Goal: Navigation & Orientation: Find specific page/section

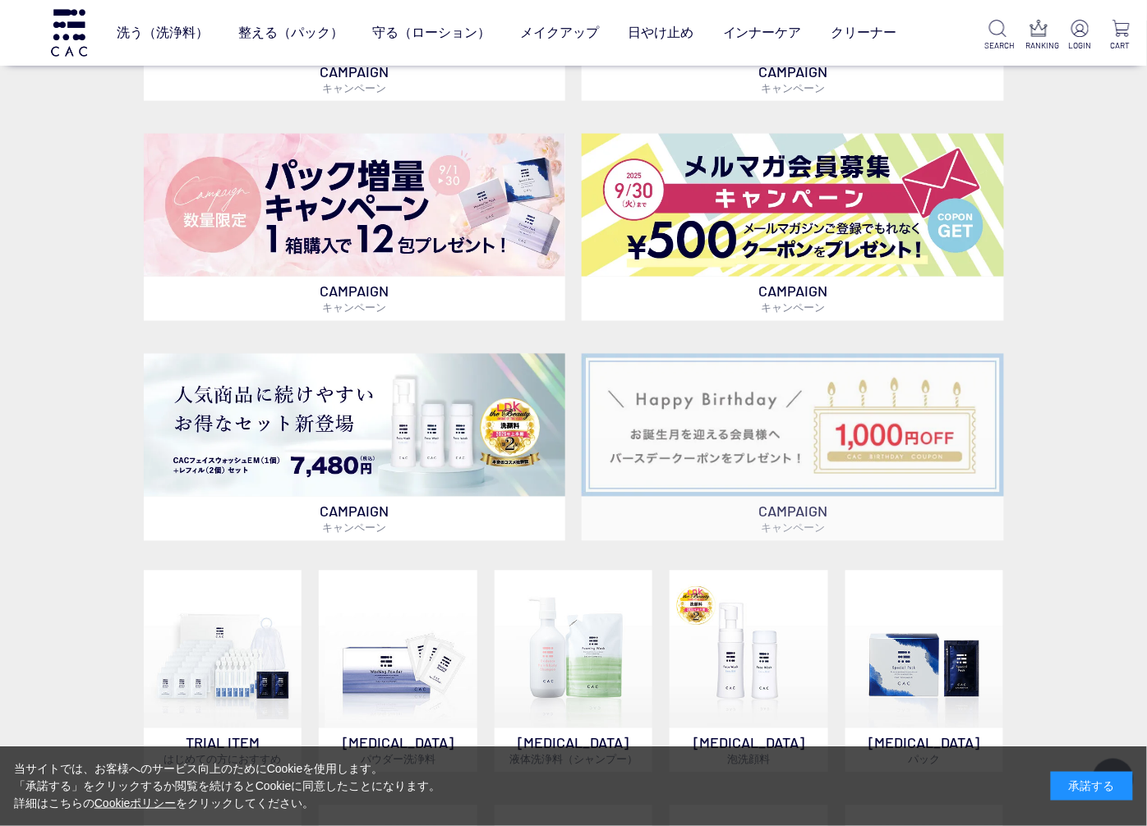
scroll to position [638, 0]
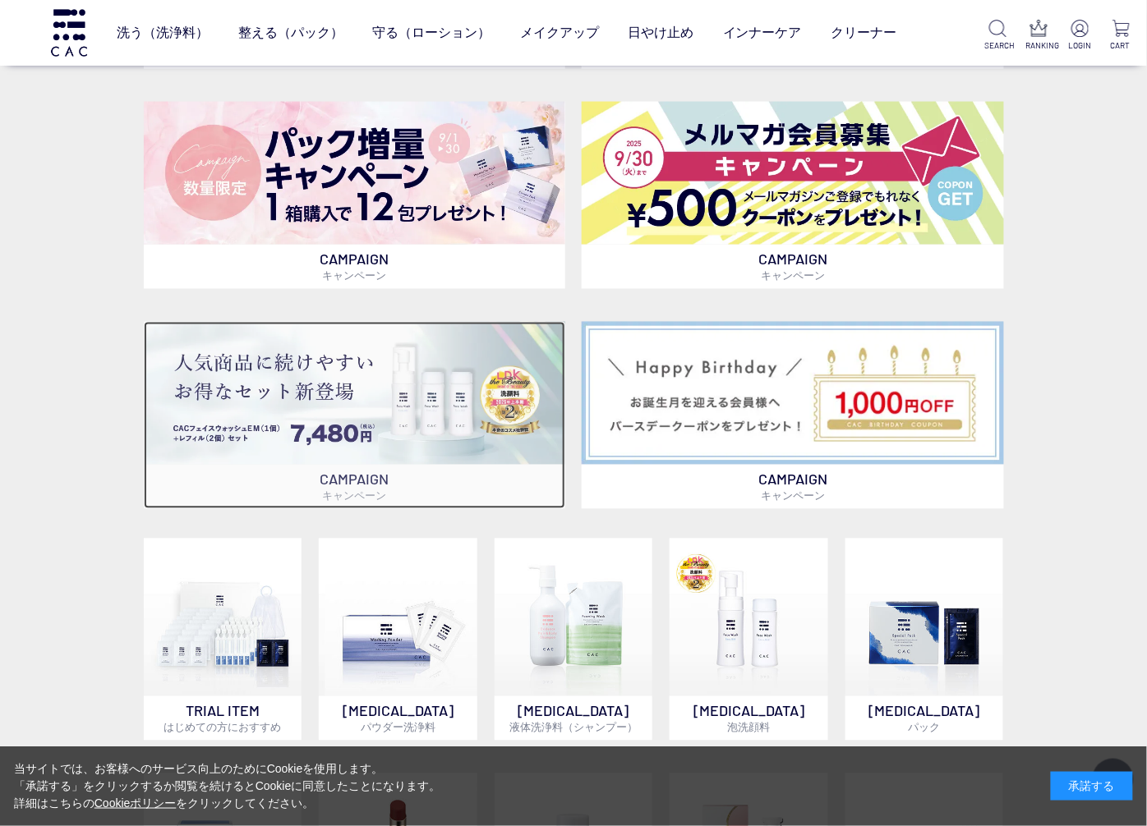
click at [276, 416] on img at bounding box center [354, 393] width 421 height 143
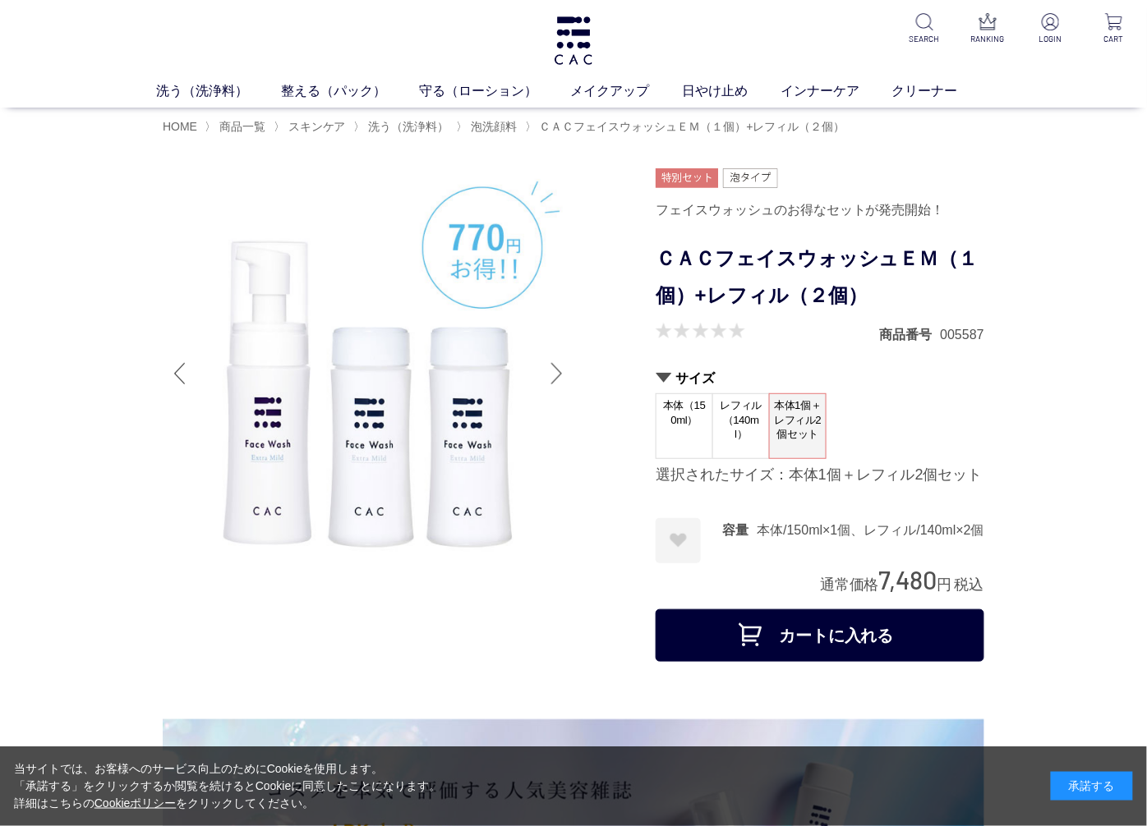
click at [692, 432] on span "本体（150ml）" at bounding box center [684, 417] width 56 height 47
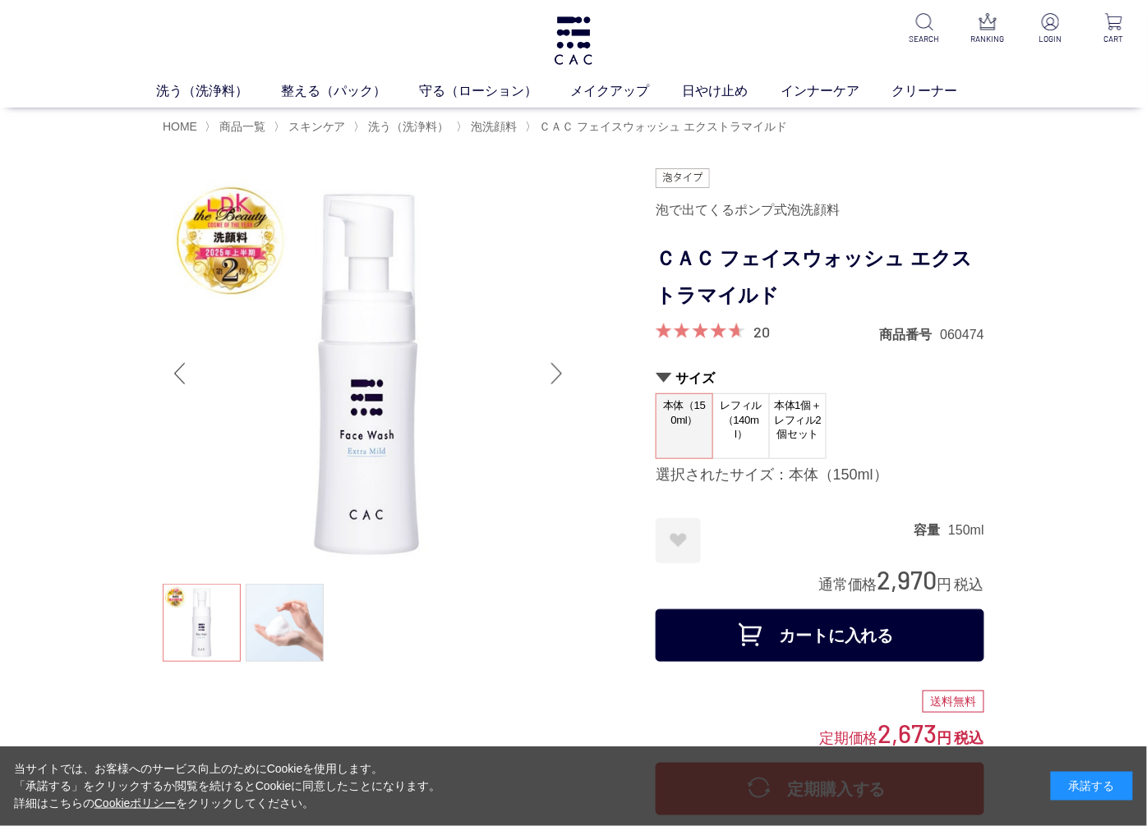
click at [752, 432] on span "レフィル（140ml）" at bounding box center [741, 420] width 56 height 52
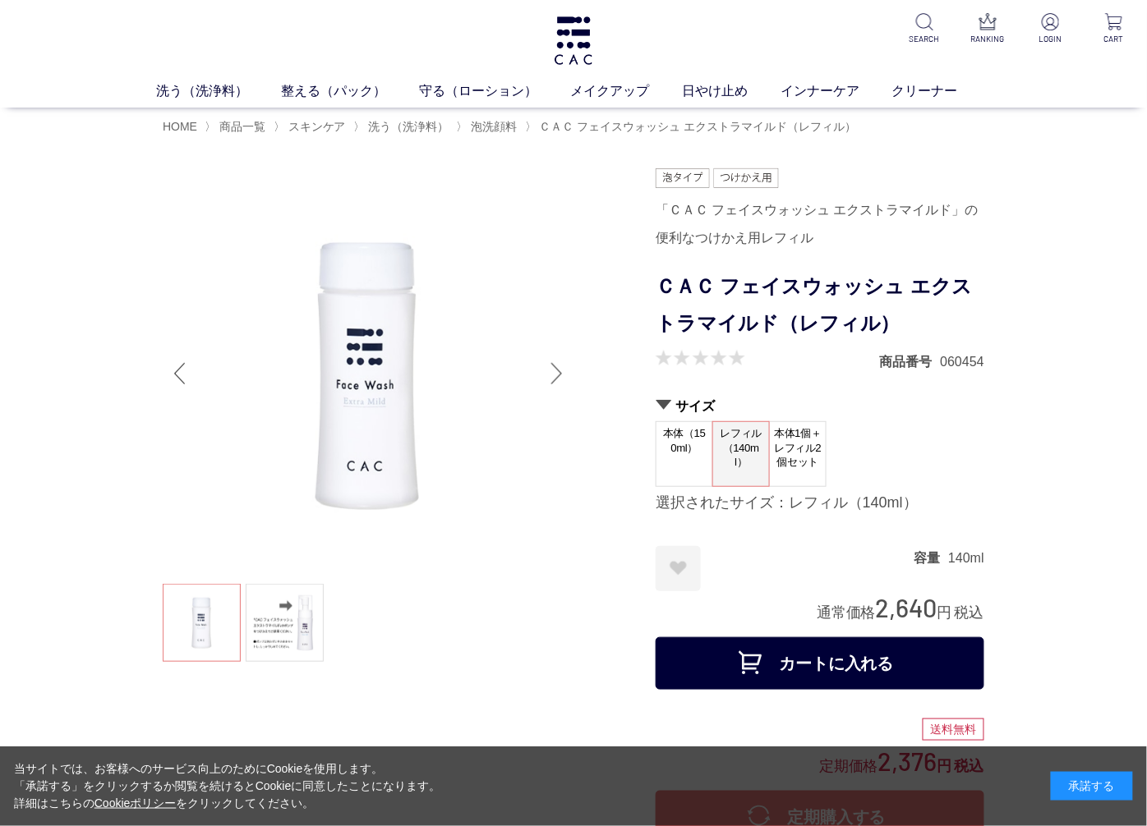
click at [790, 445] on span "本体1個＋レフィル2個セット" at bounding box center [798, 448] width 56 height 52
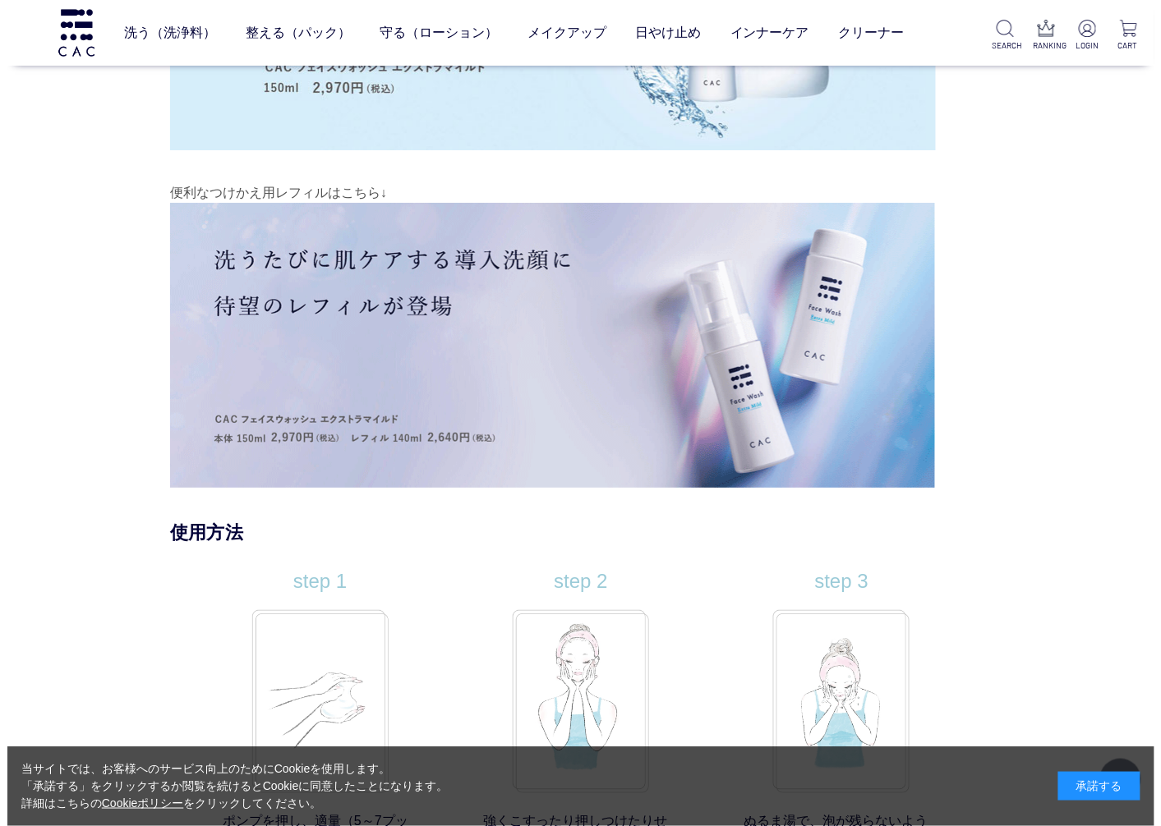
scroll to position [11498, 0]
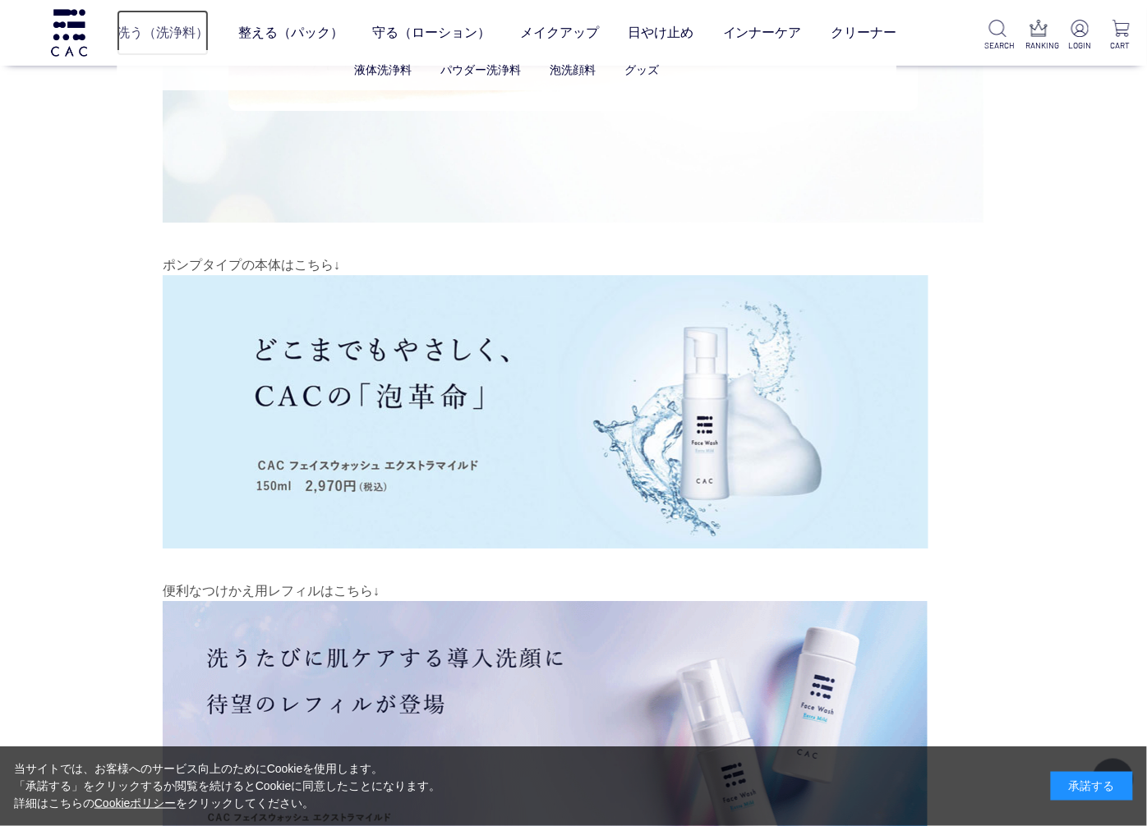
click at [168, 27] on link "洗う（洗浄料）" at bounding box center [163, 32] width 92 height 45
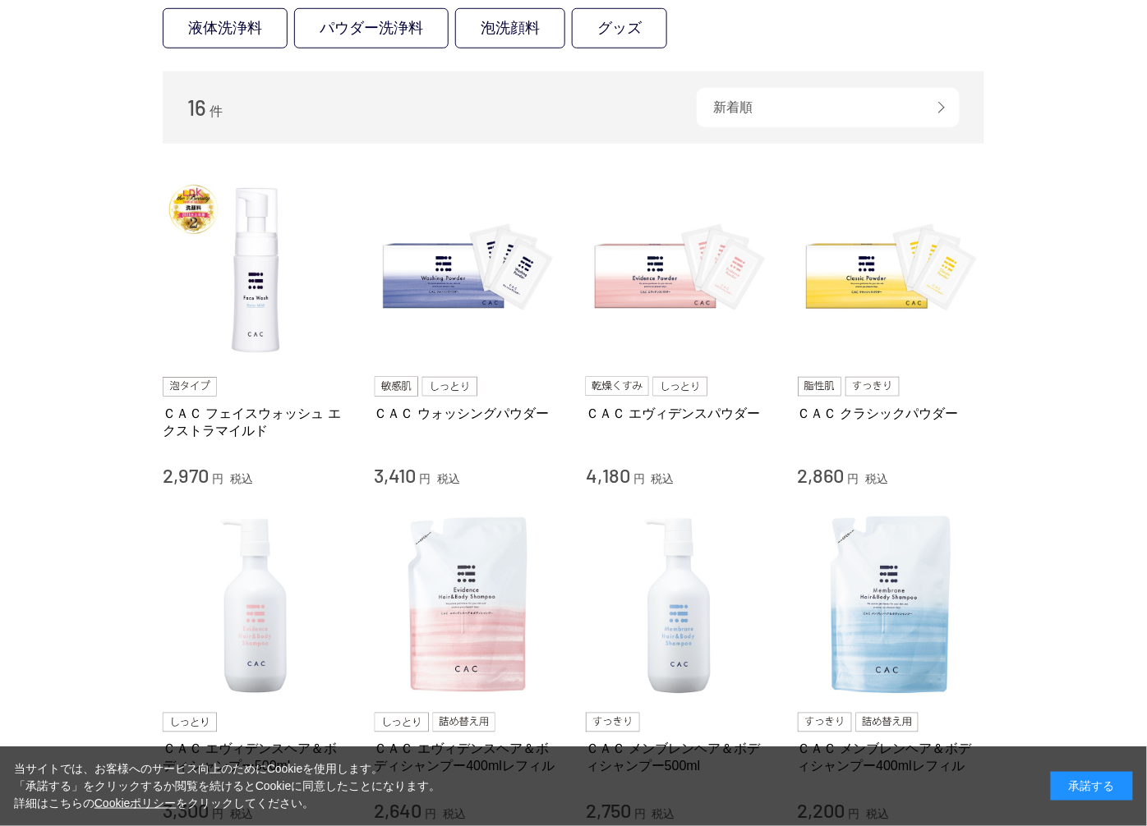
scroll to position [365, 0]
